Goal: Navigation & Orientation: Find specific page/section

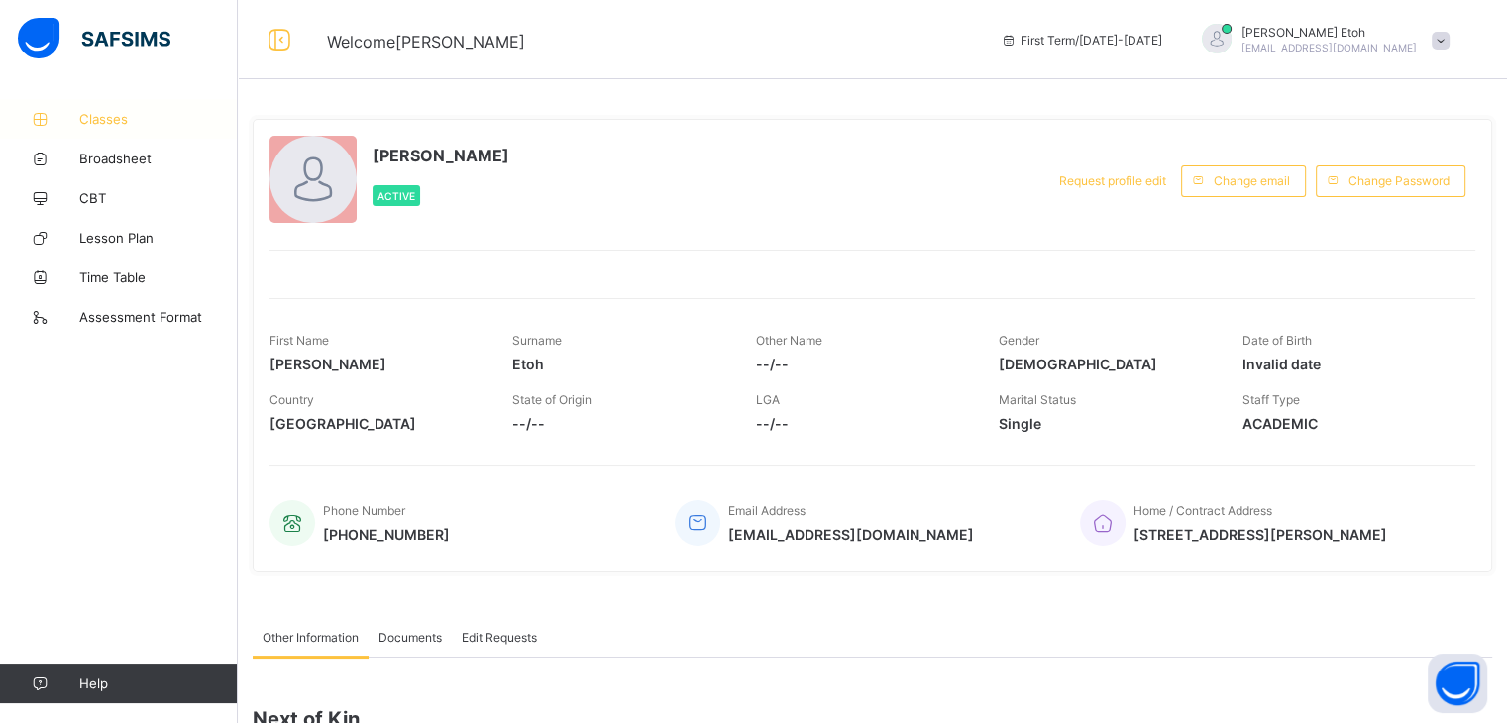
click at [127, 120] on span "Classes" at bounding box center [158, 119] width 159 height 16
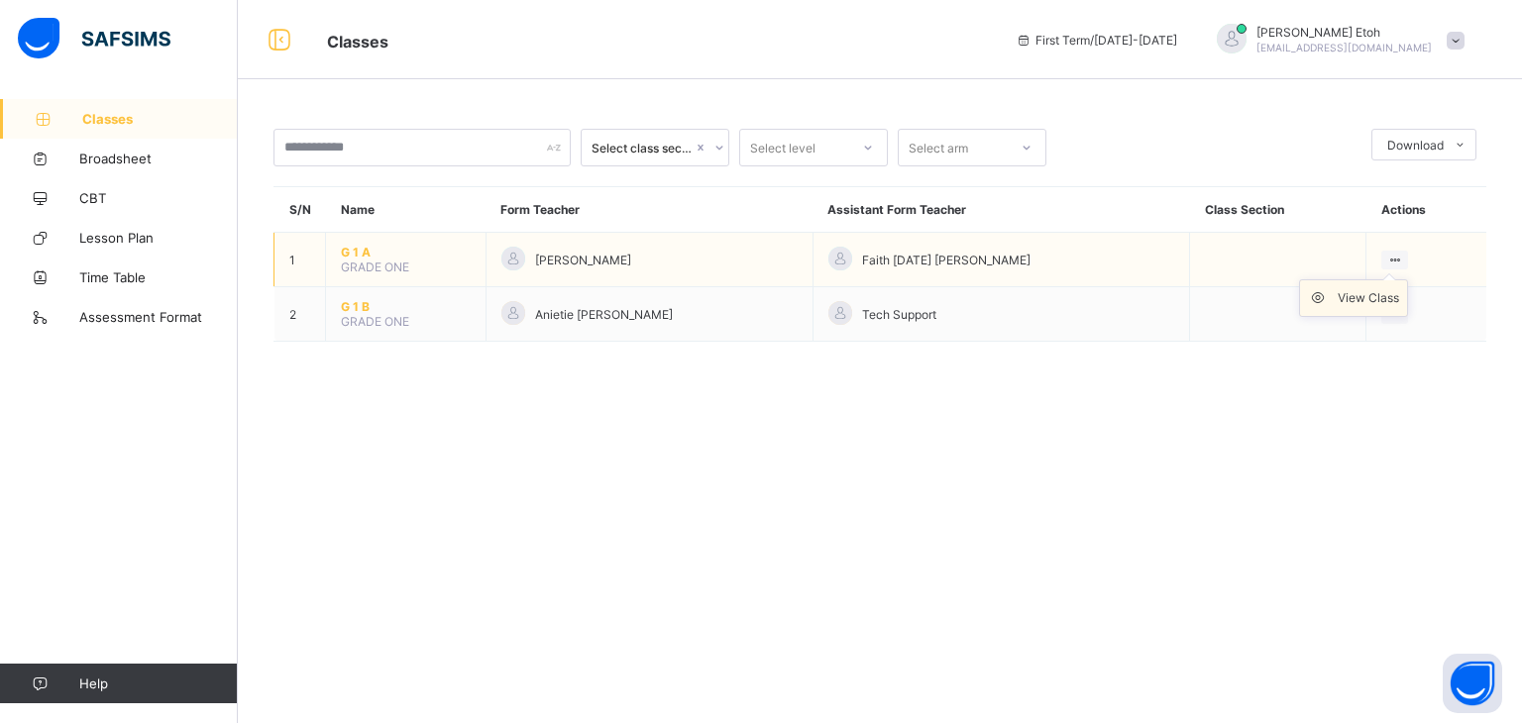
click at [1369, 297] on div "View Class" at bounding box center [1367, 298] width 61 height 20
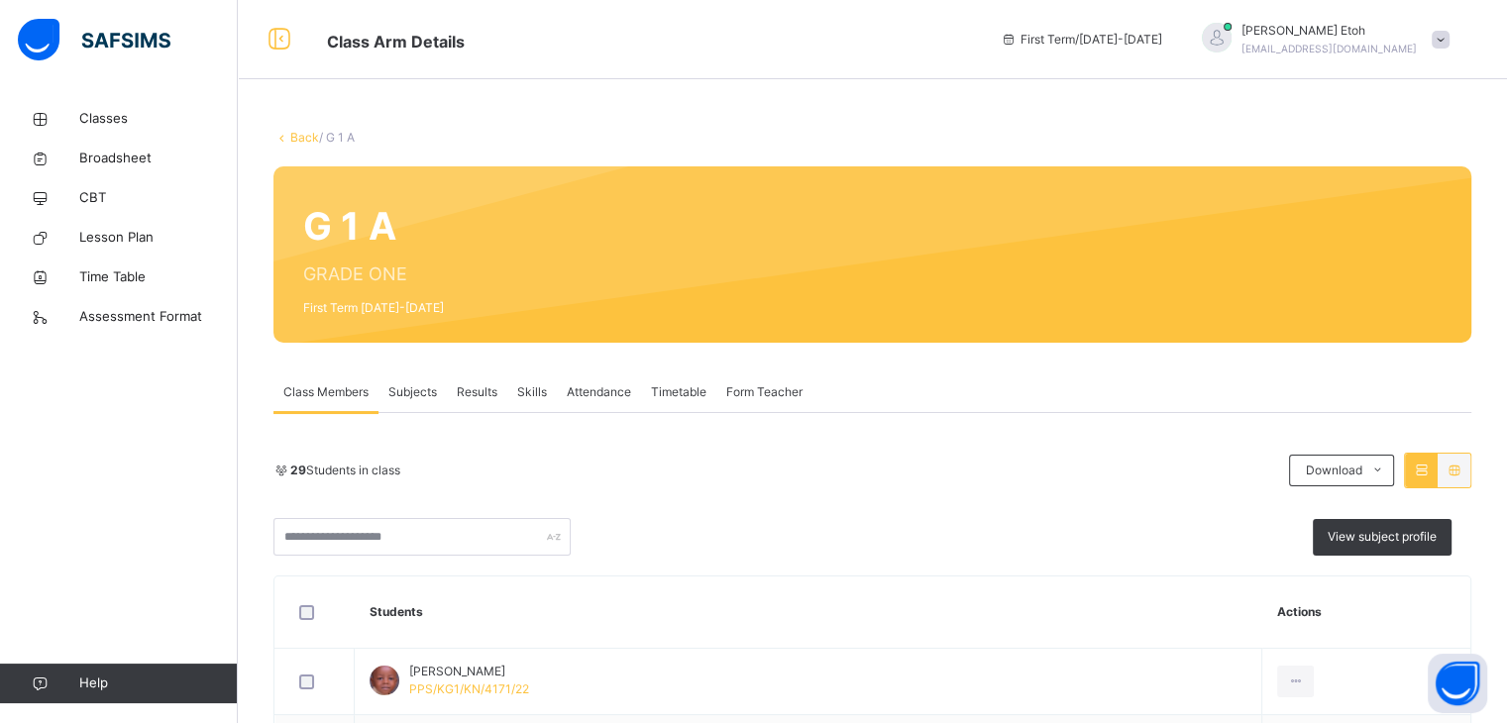
click at [308, 140] on link "Back" at bounding box center [304, 137] width 29 height 15
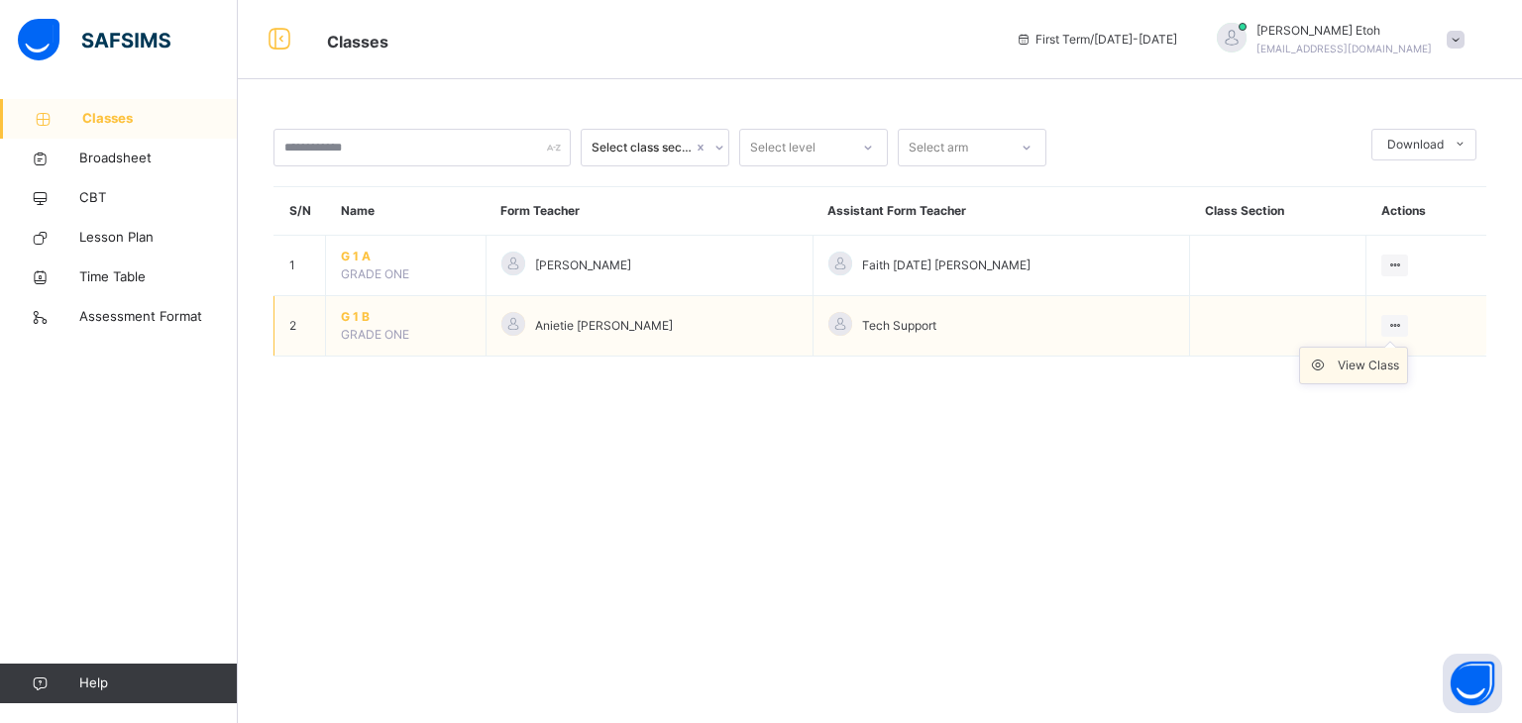
click at [1367, 374] on li "View Class" at bounding box center [1353, 366] width 107 height 36
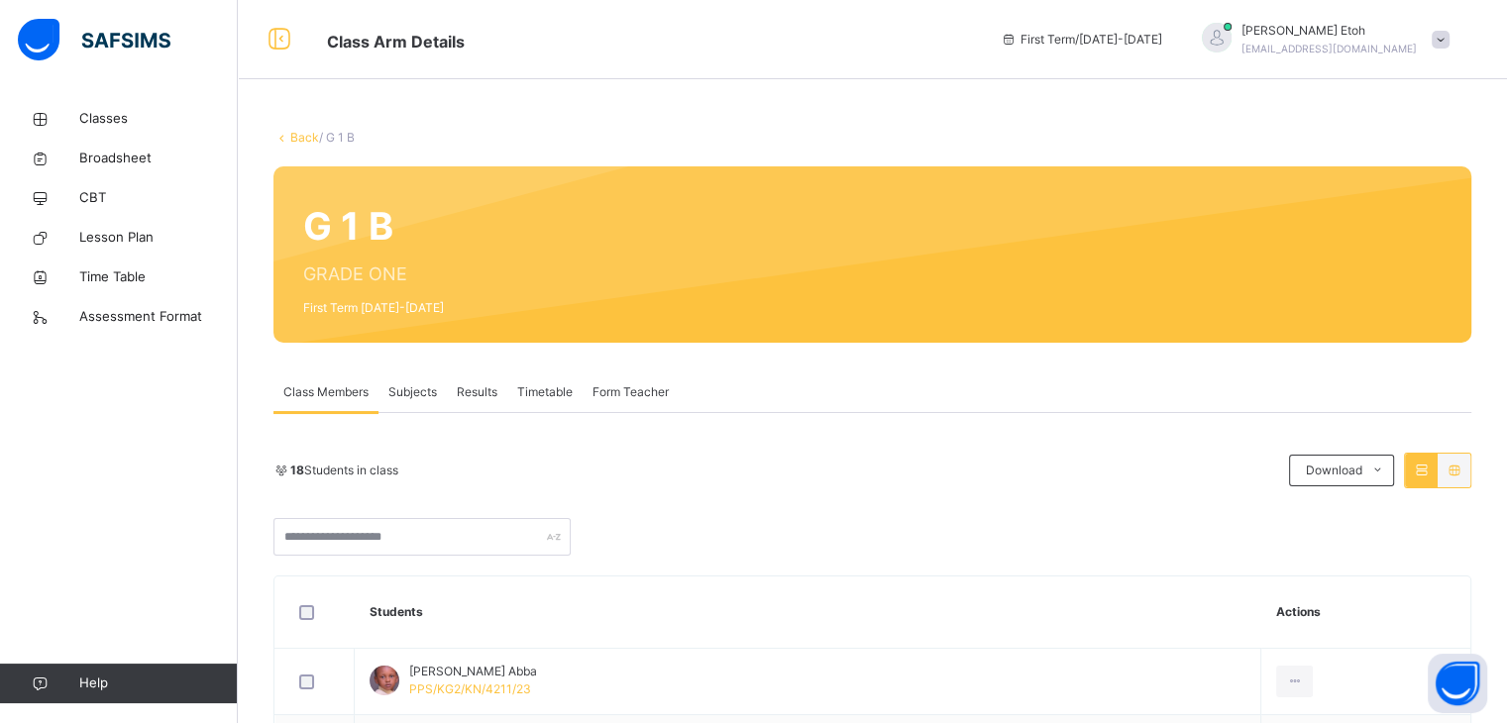
click at [301, 136] on link "Back" at bounding box center [304, 137] width 29 height 15
